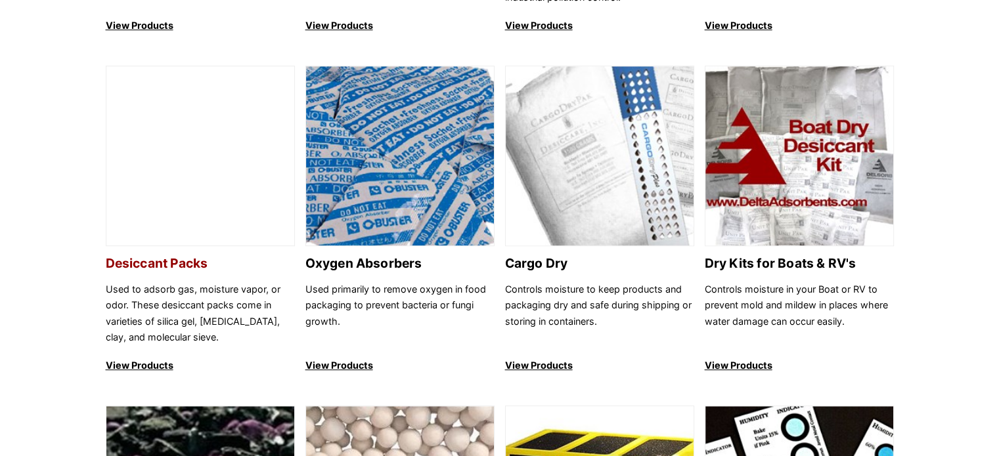
scroll to position [827, 0]
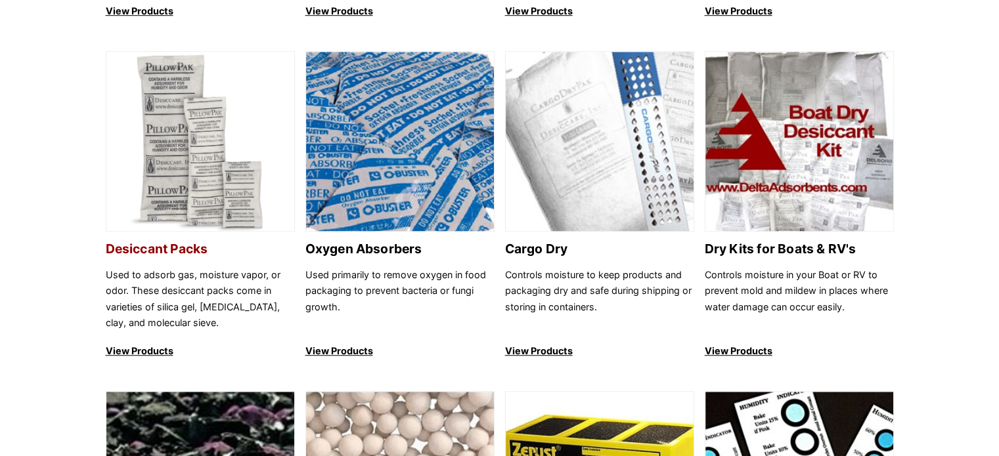
drag, startPoint x: 213, startPoint y: 312, endPoint x: 205, endPoint y: 303, distance: 12.1
click at [213, 312] on p "Used to adsorb gas, moisture vapor, or odor. These desiccant packs come in vari…" at bounding box center [200, 299] width 189 height 64
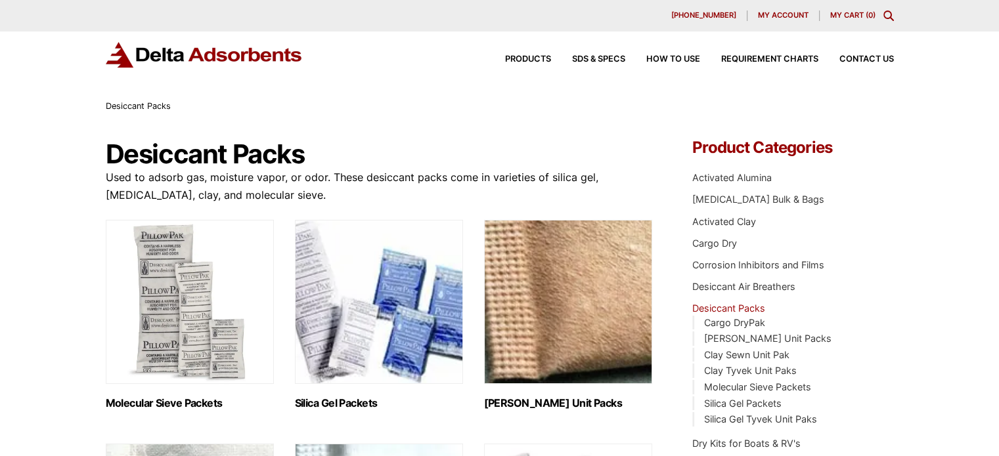
click at [136, 349] on img "Visit product category Molecular Sieve Packets" at bounding box center [190, 302] width 168 height 164
click at [399, 267] on img "Visit product category Silica Gel Packets" at bounding box center [379, 302] width 168 height 164
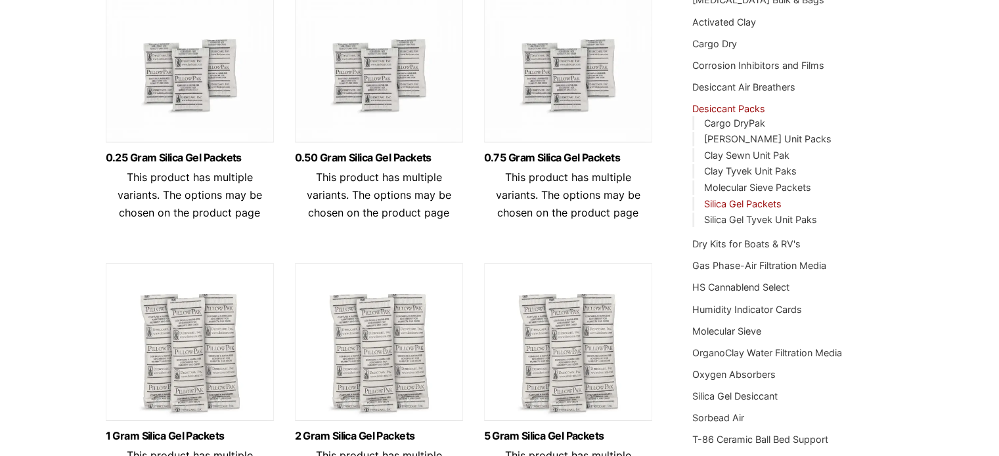
scroll to position [197, 0]
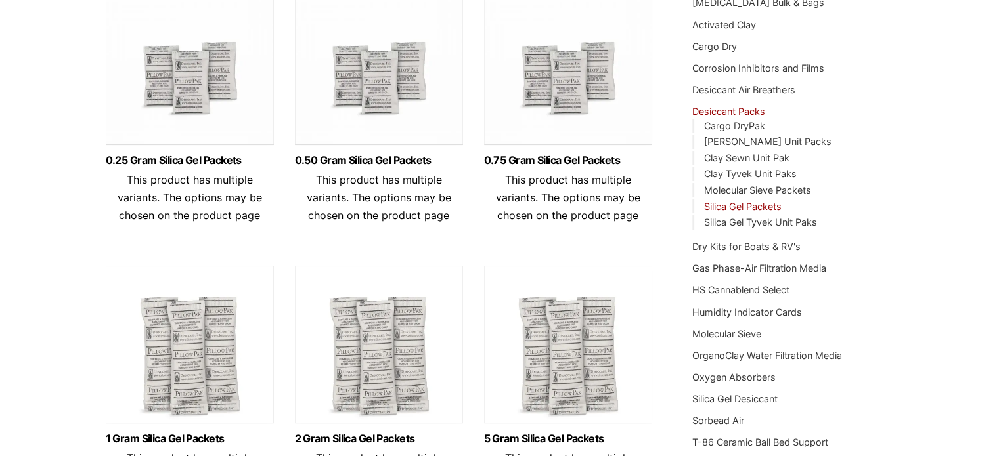
click at [372, 198] on span "This product has multiple variants. The options may be chosen on the product pa…" at bounding box center [379, 197] width 144 height 49
click at [384, 161] on link "0.50 Gram Silica Gel Packets" at bounding box center [379, 160] width 168 height 11
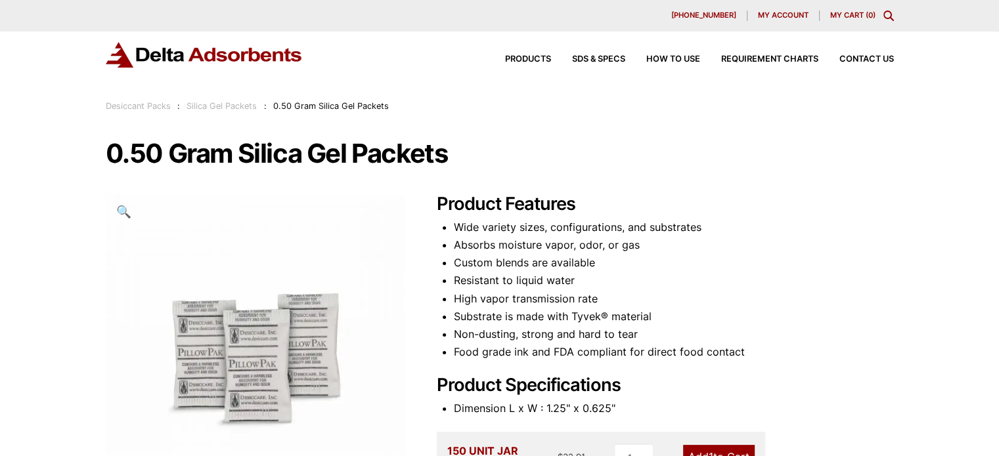
click at [892, 11] on icon "Toggle Modal Content" at bounding box center [888, 16] width 11 height 11
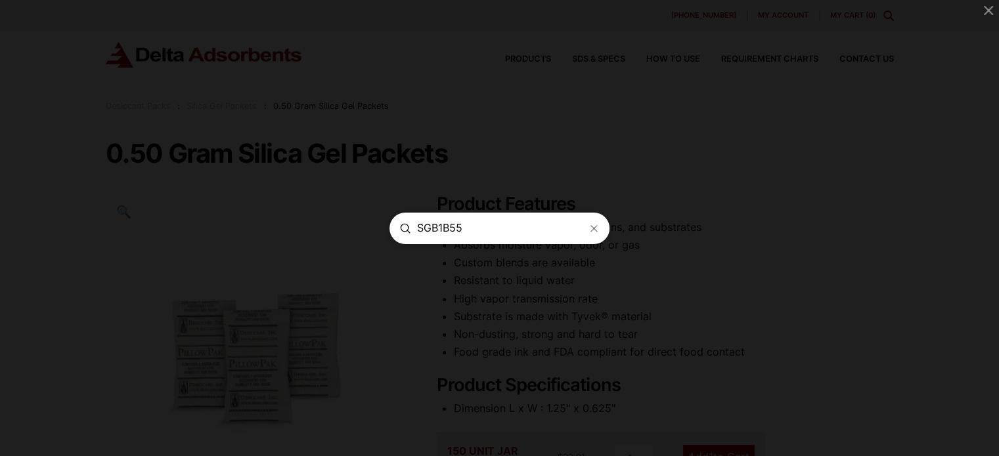
type input "SGB1B55"
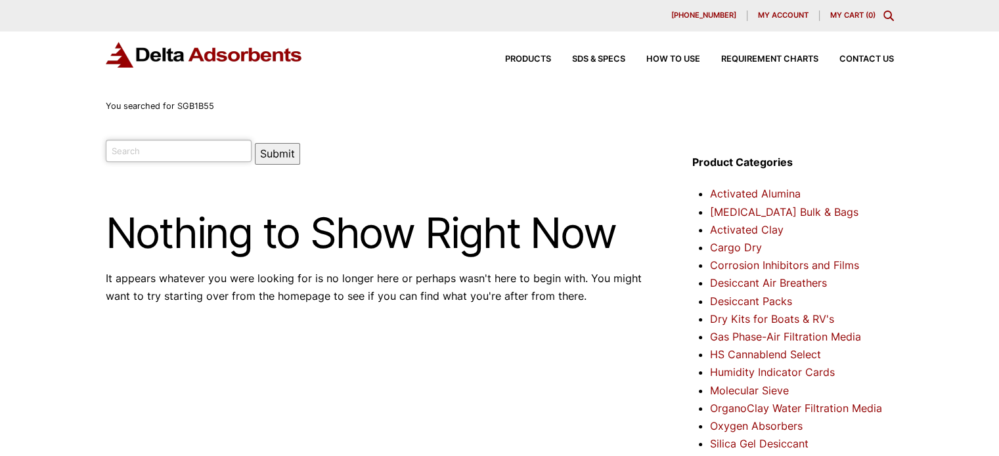
click at [143, 149] on input "search" at bounding box center [179, 151] width 146 height 22
type input "SGBIB55"
click at [255, 143] on button "Submit" at bounding box center [277, 154] width 45 height 22
click at [509, 57] on span "Products" at bounding box center [528, 59] width 46 height 9
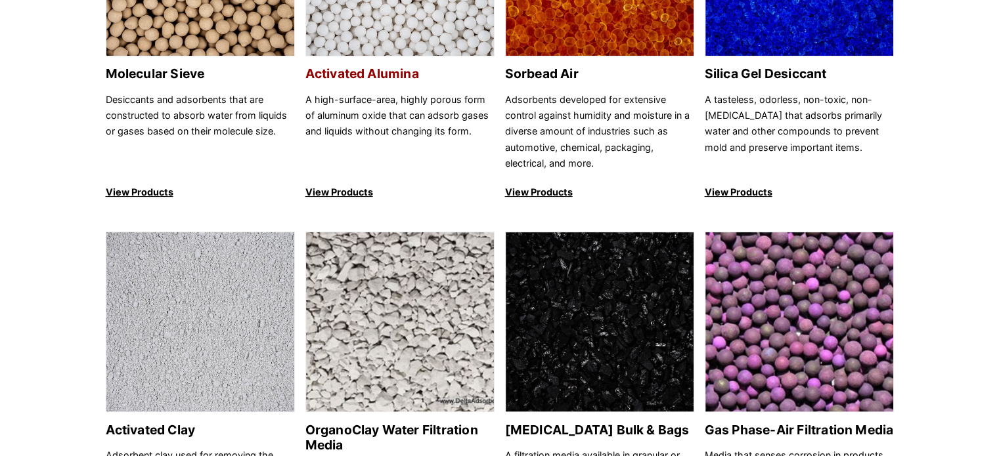
scroll to position [328, 0]
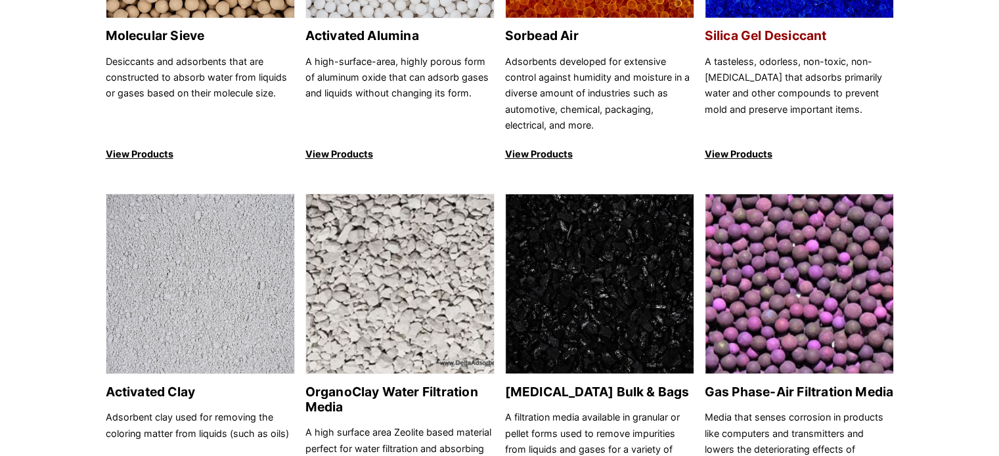
click at [824, 77] on p "A tasteless, odorless, non-toxic, non-[MEDICAL_DATA] that adsorbs primarily wat…" at bounding box center [799, 94] width 189 height 80
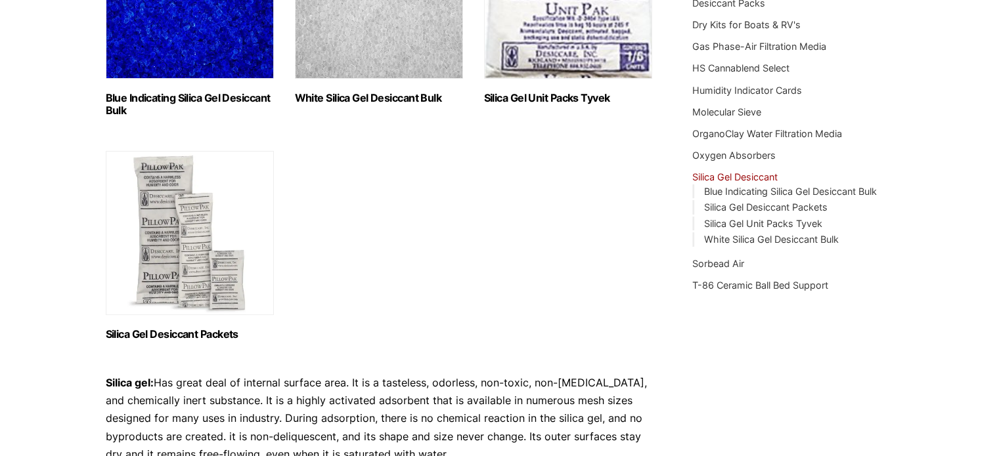
scroll to position [328, 0]
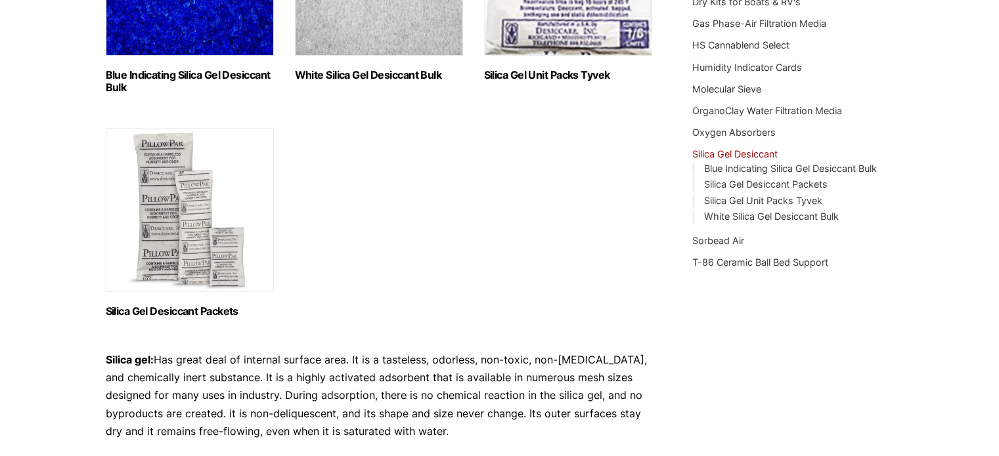
click at [202, 75] on h2 "Blue Indicating Silica Gel Desiccant Bulk (2)" at bounding box center [190, 81] width 168 height 25
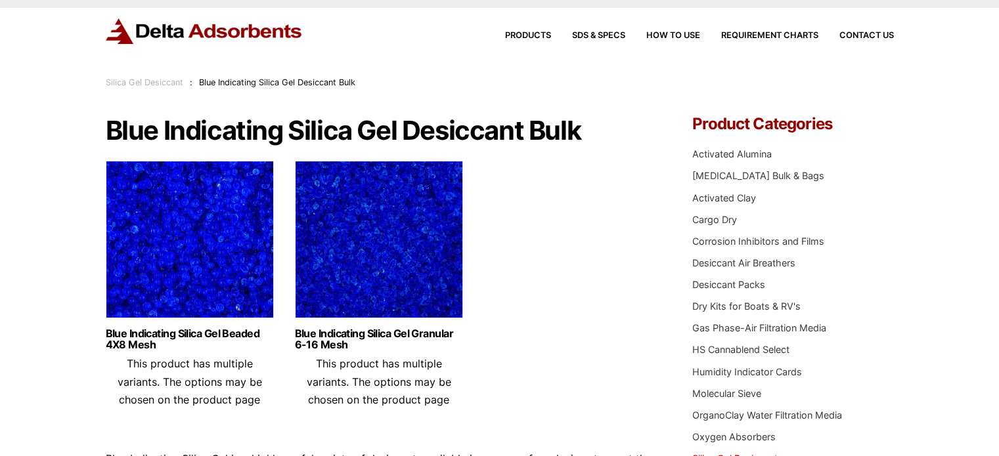
scroll to position [66, 0]
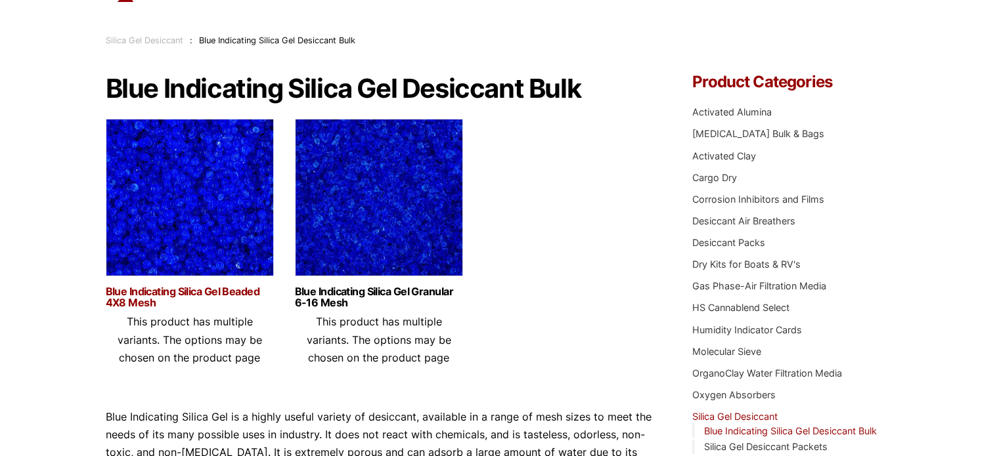
click at [170, 292] on link "Blue Indicating Silica Gel Beaded 4X8 Mesh" at bounding box center [190, 297] width 168 height 22
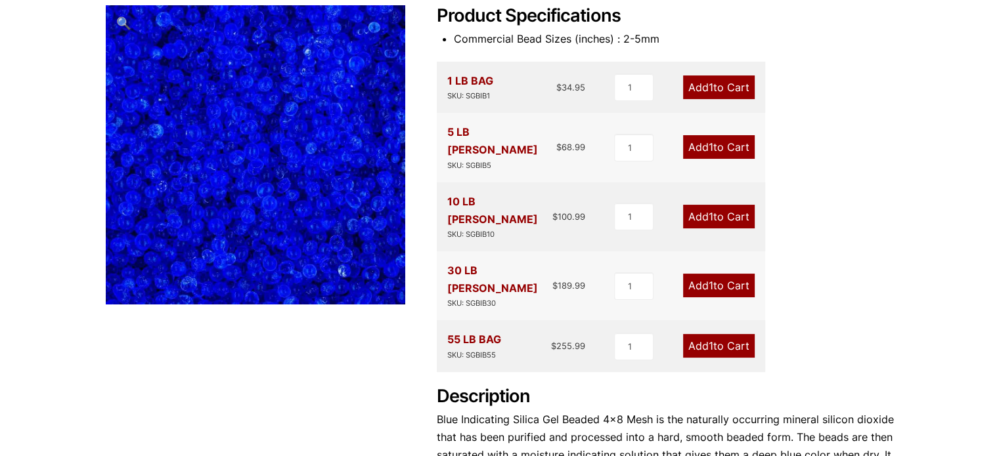
scroll to position [197, 0]
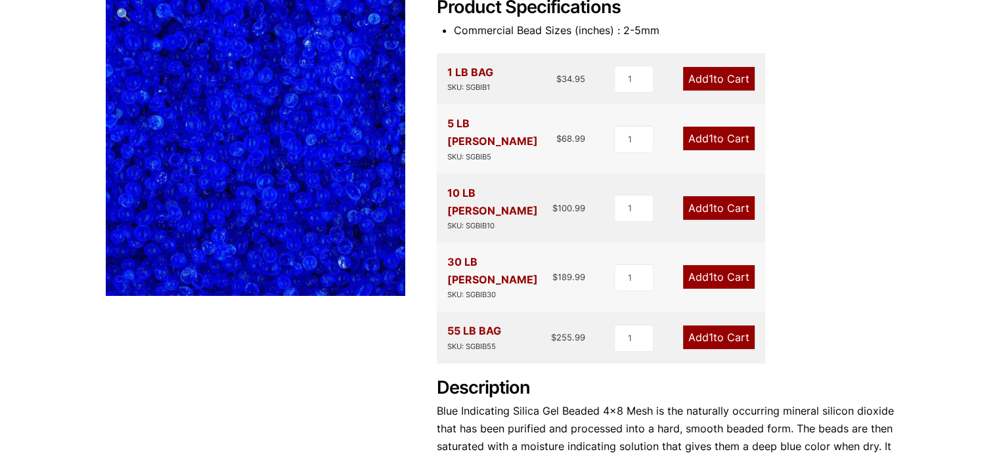
click at [705, 326] on link "Add 1 to Cart" at bounding box center [719, 338] width 72 height 24
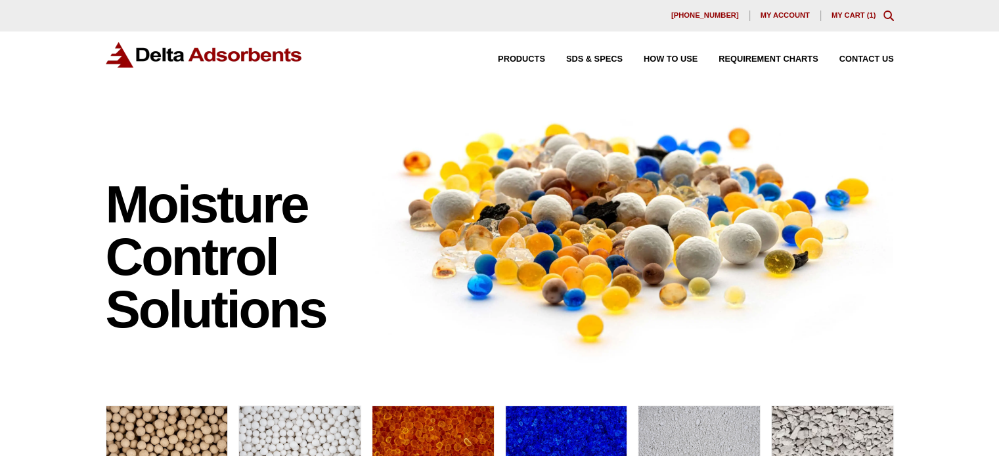
click at [862, 18] on link "My Cart ( 1 )" at bounding box center [853, 15] width 45 height 8
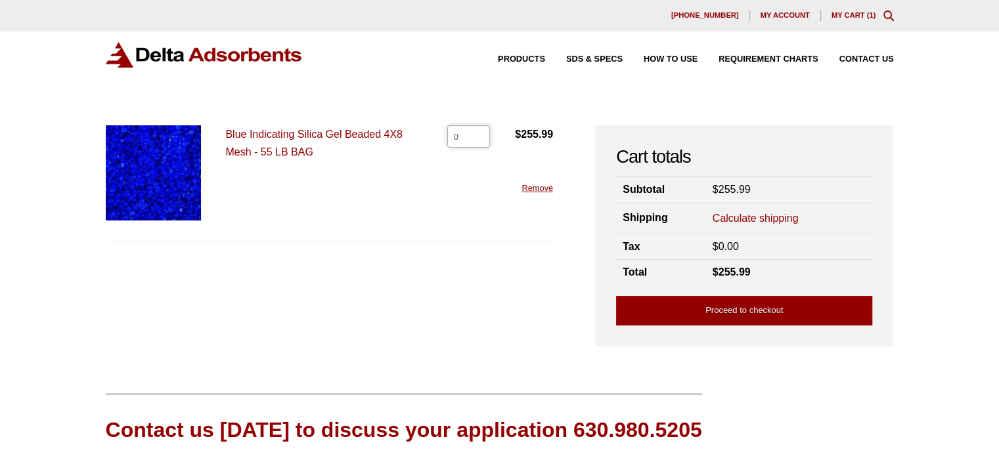
click at [476, 137] on input "0" at bounding box center [468, 136] width 43 height 22
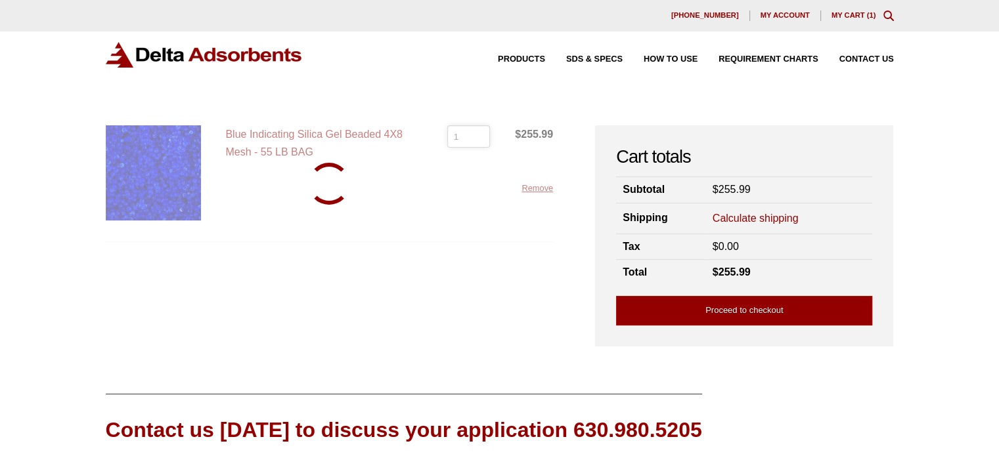
type input "1"
click at [478, 132] on input "1" at bounding box center [468, 136] width 43 height 22
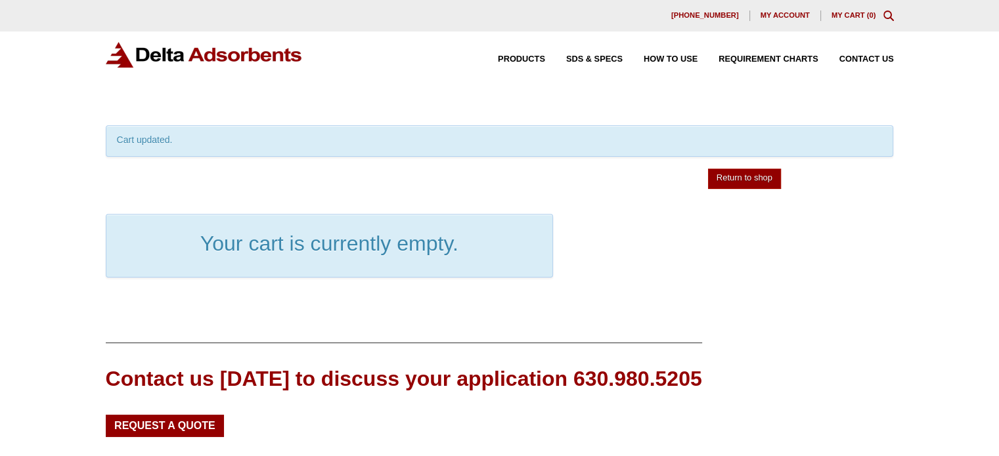
click at [478, 132] on div "Cart updated." at bounding box center [500, 141] width 788 height 32
click at [717, 173] on link "Return to shop" at bounding box center [744, 179] width 73 height 20
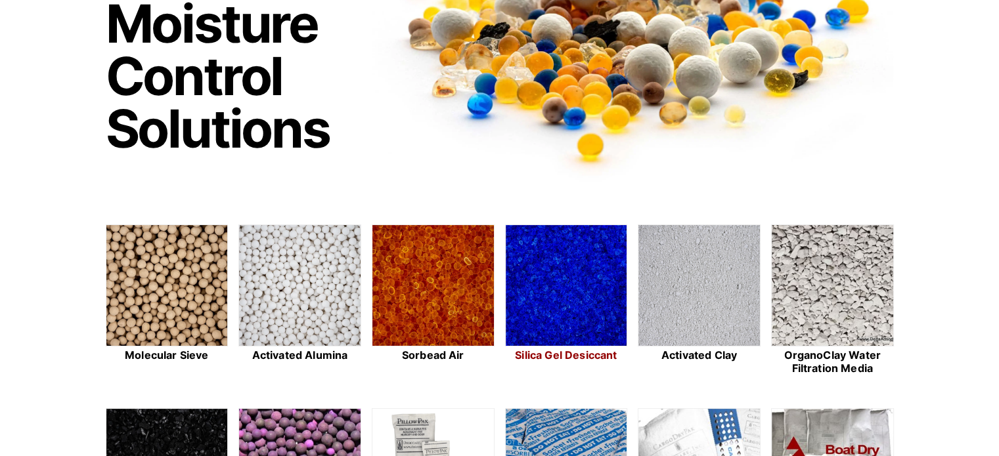
scroll to position [197, 0]
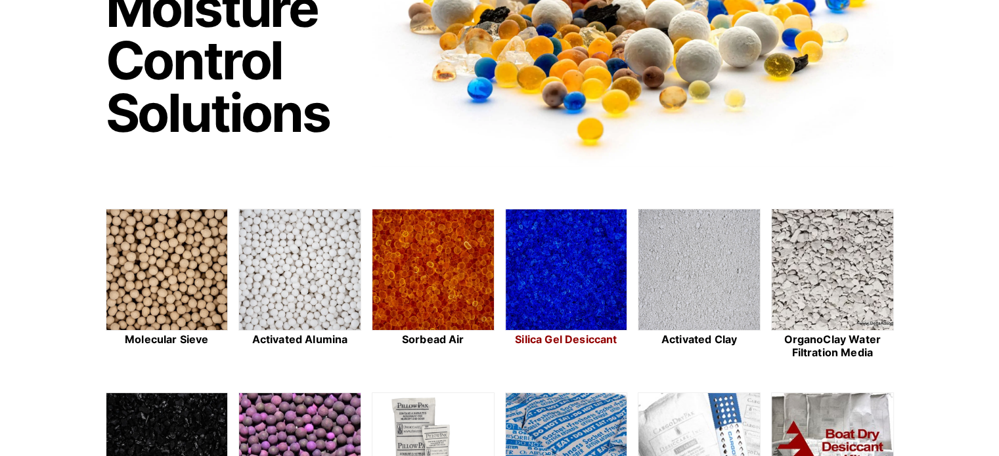
click at [584, 331] on link "Silica Gel Desiccant" at bounding box center [566, 285] width 123 height 152
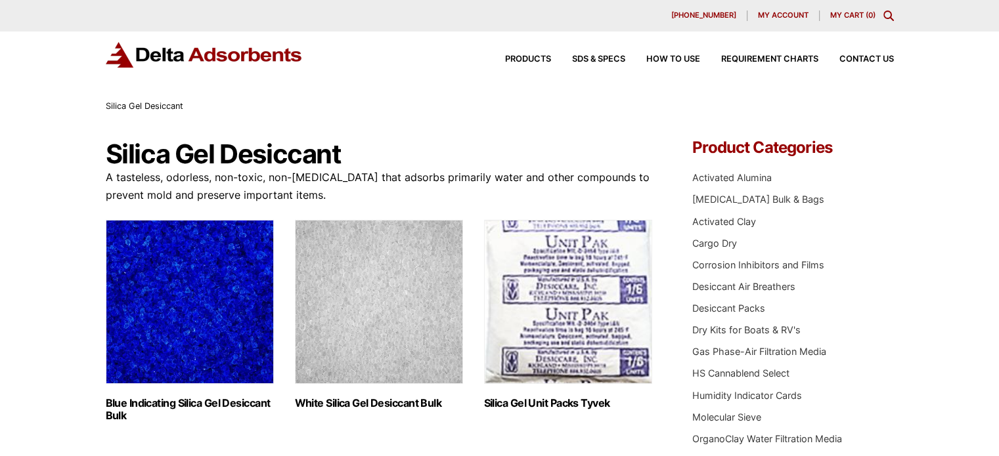
click at [171, 397] on h2 "Blue Indicating Silica Gel Desiccant Bulk (2)" at bounding box center [190, 409] width 168 height 25
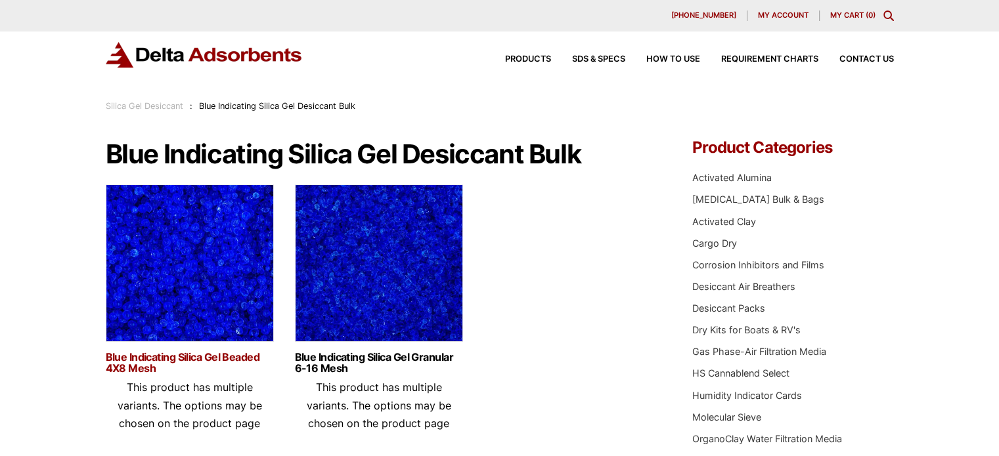
click at [179, 358] on link "Blue Indicating Silica Gel Beaded 4X8 Mesh" at bounding box center [190, 363] width 168 height 22
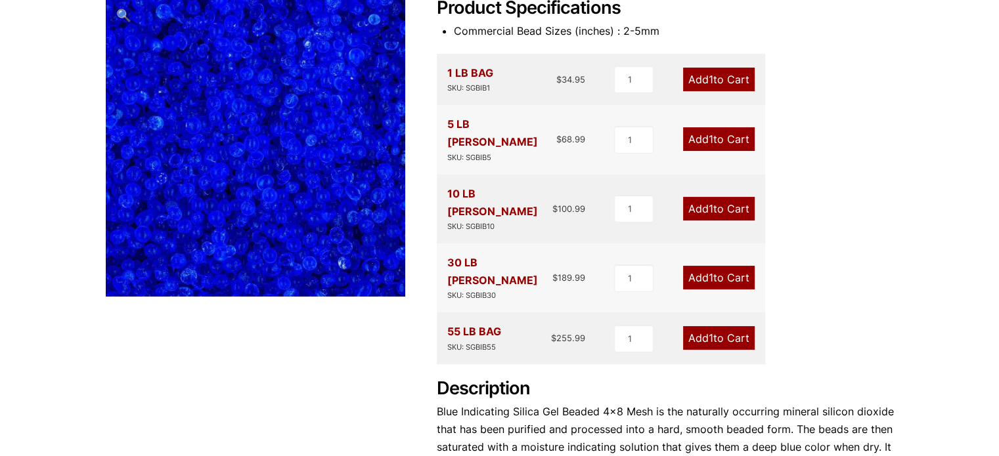
scroll to position [197, 0]
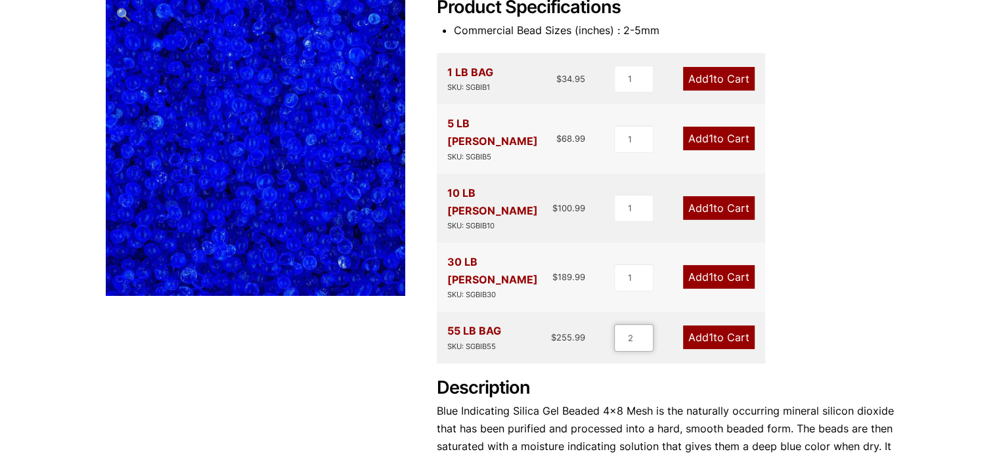
click at [644, 324] on input "2" at bounding box center [633, 338] width 39 height 28
click at [644, 324] on input "3" at bounding box center [632, 338] width 39 height 28
click at [644, 324] on input "4" at bounding box center [632, 338] width 39 height 28
click at [644, 324] on input "5" at bounding box center [632, 338] width 39 height 28
type input "6"
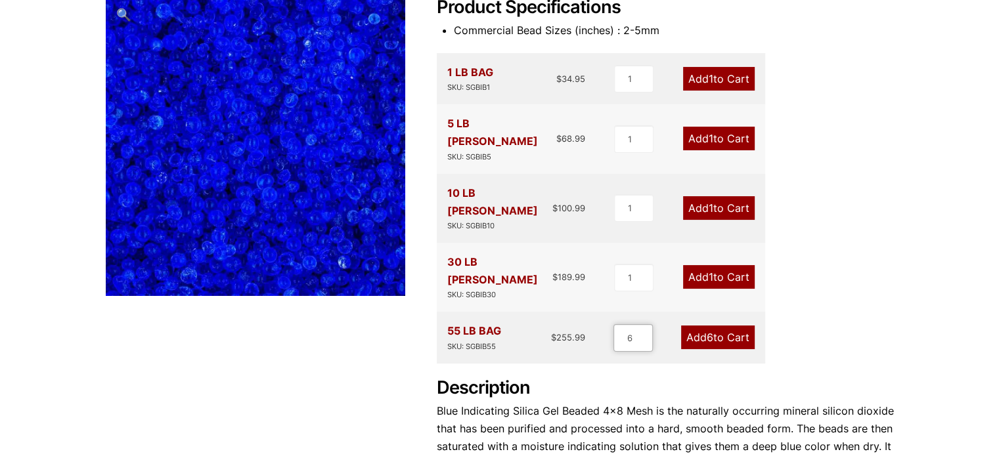
click at [644, 324] on input "6" at bounding box center [632, 338] width 39 height 28
click at [722, 326] on link "Add 6 to Cart" at bounding box center [718, 338] width 74 height 24
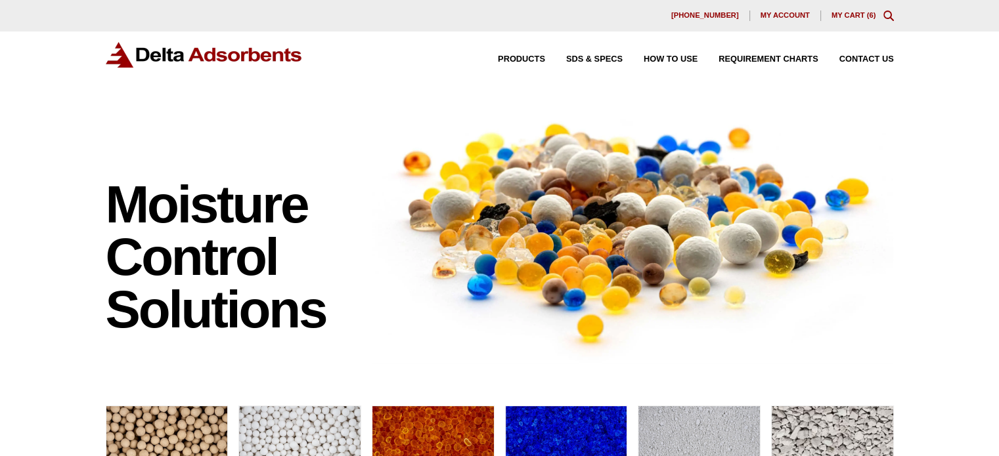
click at [845, 16] on link "My Cart ( 6 )" at bounding box center [853, 15] width 45 height 8
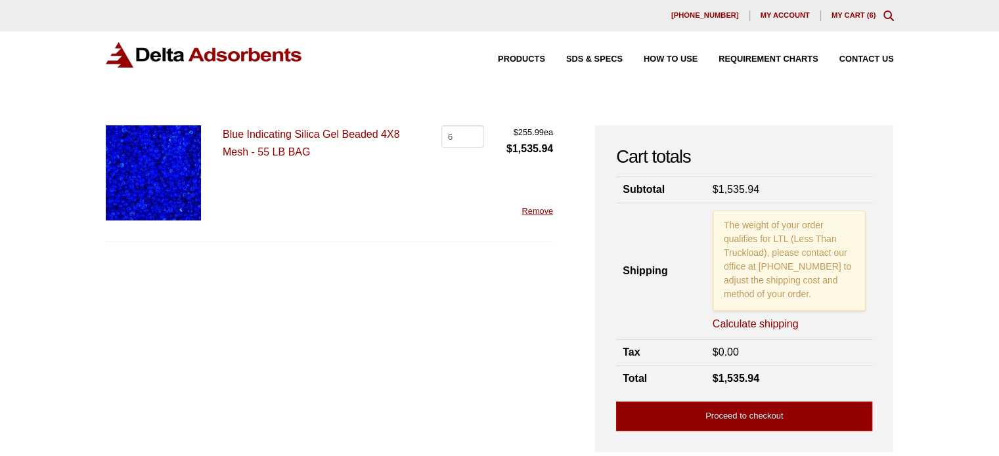
click at [787, 15] on span "My account" at bounding box center [784, 15] width 49 height 7
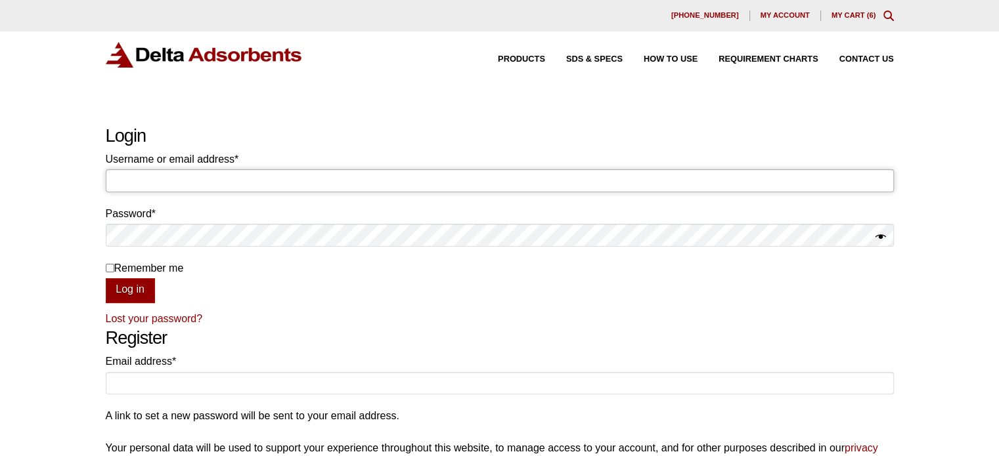
click at [206, 181] on input "Username or email address * Required" at bounding box center [500, 180] width 788 height 22
click at [221, 177] on input "Username or email address * Required" at bounding box center [500, 180] width 788 height 22
type input "[EMAIL_ADDRESS][DOMAIN_NAME]"
